Goal: Information Seeking & Learning: Learn about a topic

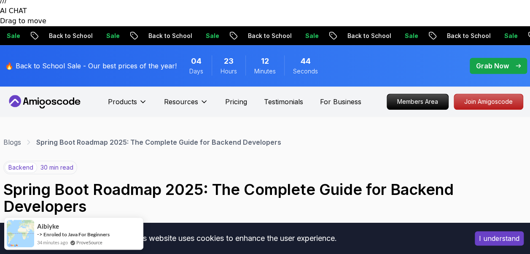
scroll to position [288, 0]
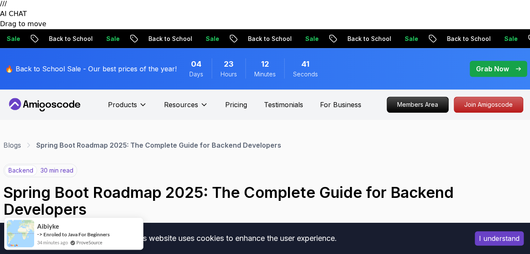
click at [492, 238] on button "I understand" at bounding box center [498, 238] width 49 height 14
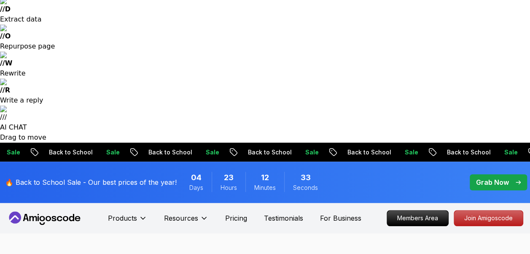
scroll to position [169, 0]
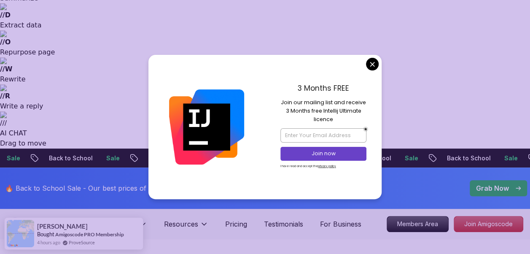
click at [227, 125] on img at bounding box center [206, 126] width 75 height 75
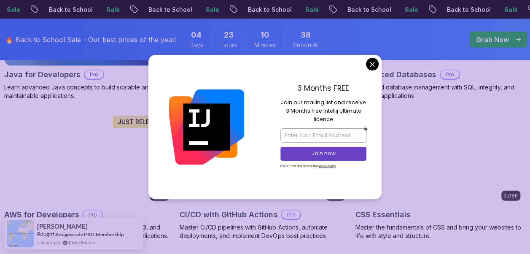
scroll to position [990, 0]
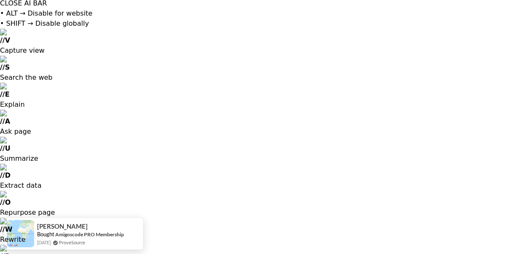
scroll to position [0, 0]
